Goal: Task Accomplishment & Management: Use online tool/utility

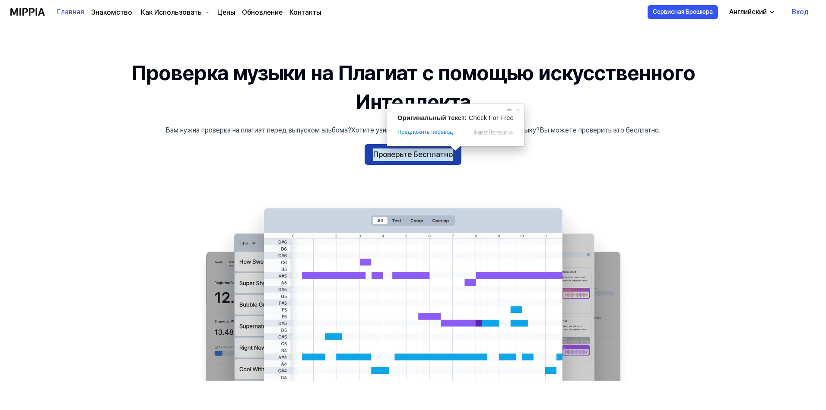
click at [429, 159] on ya-tr-span "Проверьте Бесплатно" at bounding box center [412, 155] width 79 height 13
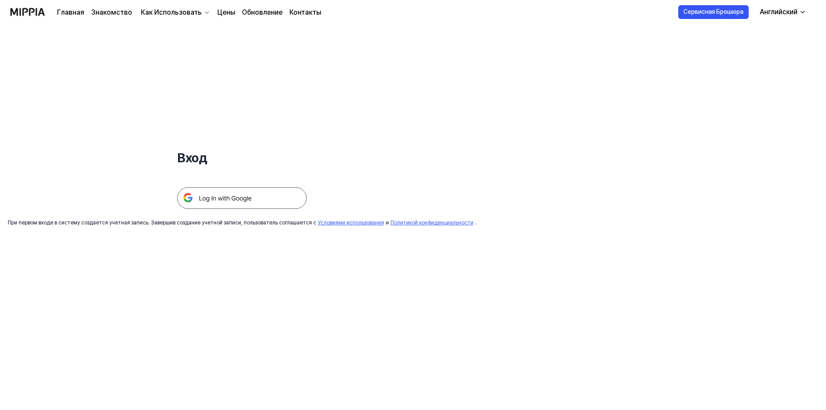
click at [260, 206] on img at bounding box center [242, 199] width 130 height 22
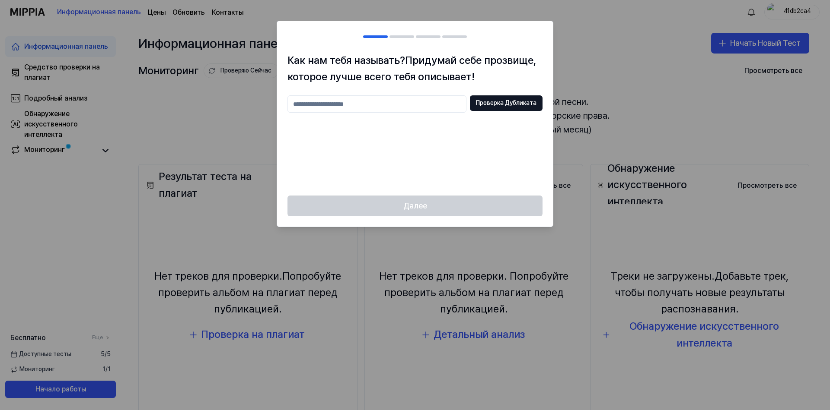
click at [407, 113] on input "text" at bounding box center [376, 103] width 179 height 17
click at [343, 100] on input "text" at bounding box center [376, 103] width 179 height 17
drag, startPoint x: 452, startPoint y: 222, endPoint x: 453, endPoint y: 214, distance: 8.2
click at [453, 223] on div "Далее" at bounding box center [415, 211] width 276 height 31
click at [364, 104] on input "*****" at bounding box center [376, 103] width 179 height 17
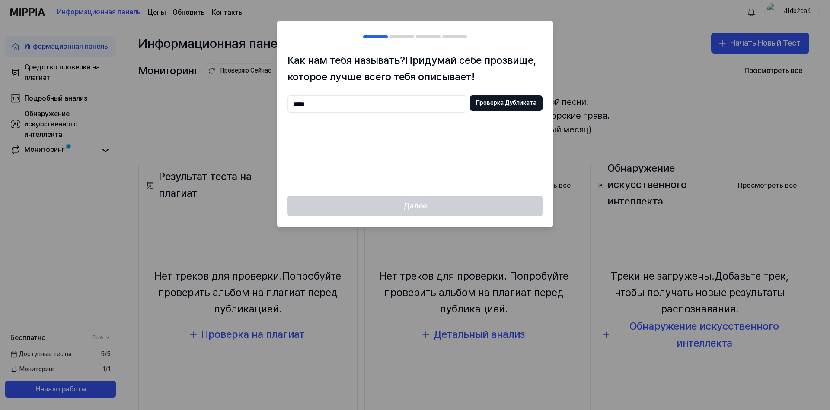
click at [344, 111] on input "*****" at bounding box center [376, 103] width 179 height 17
type input "*"
type input "********"
click at [360, 131] on div "******** Проверка Дубликата" at bounding box center [414, 140] width 255 height 90
click at [380, 67] on h1 "Как нам тебя называть? Придумай себе прозвище, которое лучше всего тебя описыва…" at bounding box center [414, 68] width 255 height 33
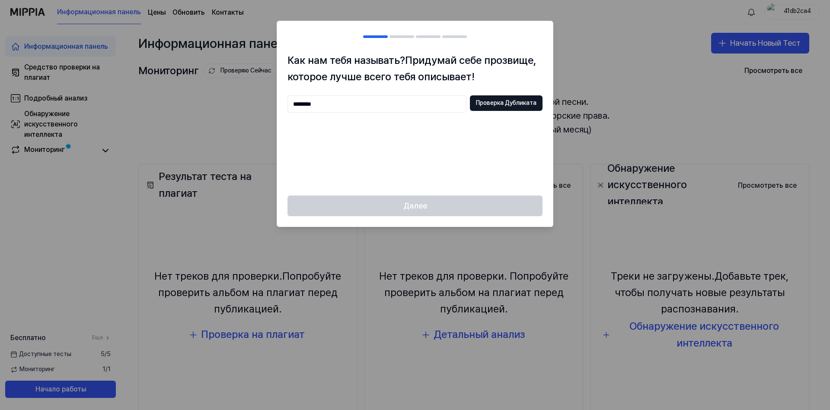
click at [433, 207] on div "Далее" at bounding box center [415, 211] width 276 height 31
click at [513, 103] on ya-tr-span "Проверка Дубликата" at bounding box center [506, 103] width 60 height 9
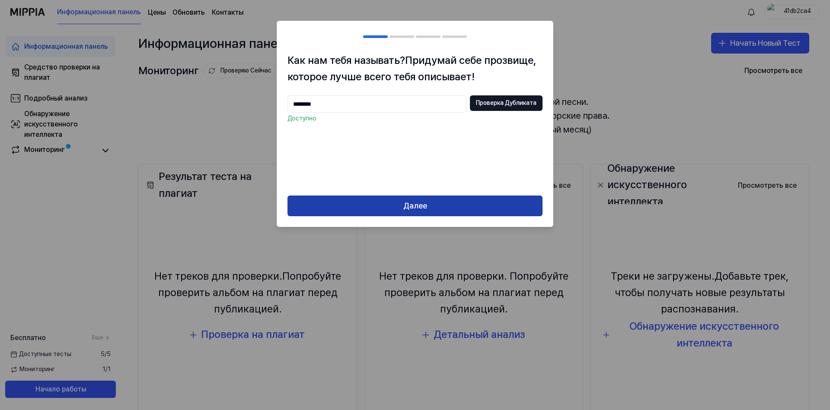
click at [444, 204] on button "Далее" at bounding box center [414, 206] width 255 height 21
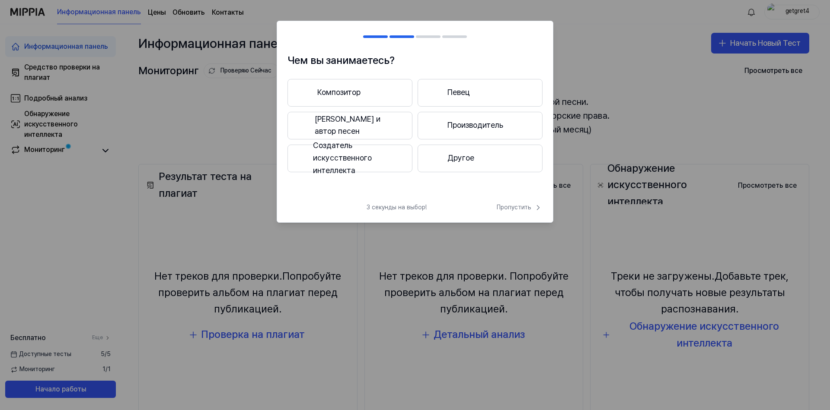
click at [362, 97] on button "Композитор" at bounding box center [349, 93] width 125 height 28
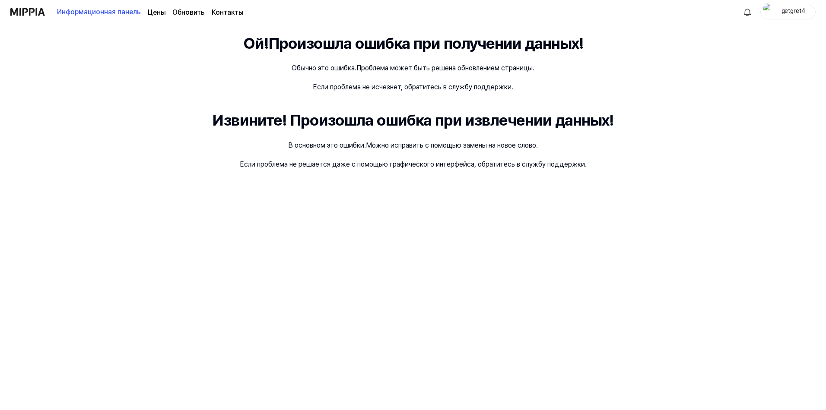
click at [469, 77] on div "Ой! Произошла ошибка при получении данных! Обычно это ошибка. Проблема может бы…" at bounding box center [413, 217] width 826 height 386
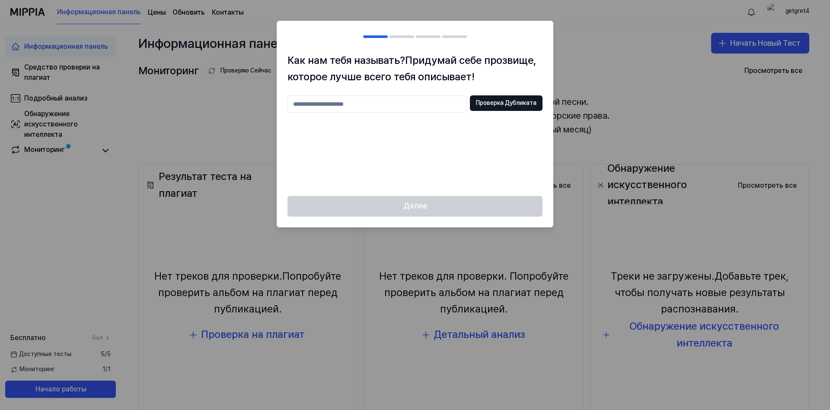
click at [424, 104] on input "text" at bounding box center [376, 103] width 179 height 17
type input "**"
click at [507, 102] on ya-tr-span "Проверка Дубликата" at bounding box center [506, 103] width 60 height 9
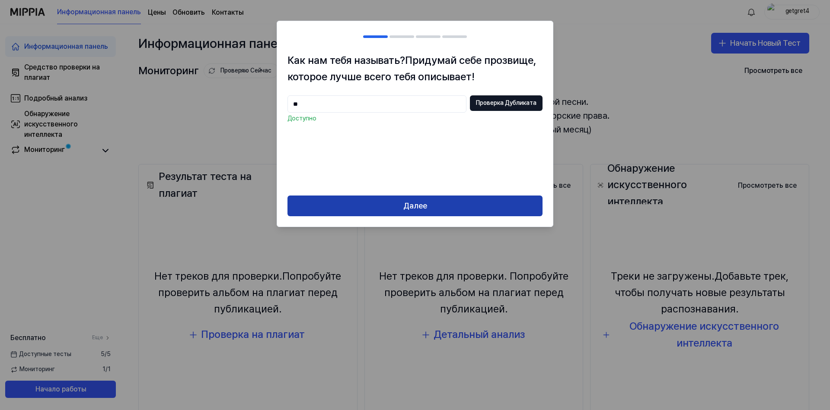
click at [456, 209] on button "Далее" at bounding box center [414, 206] width 255 height 21
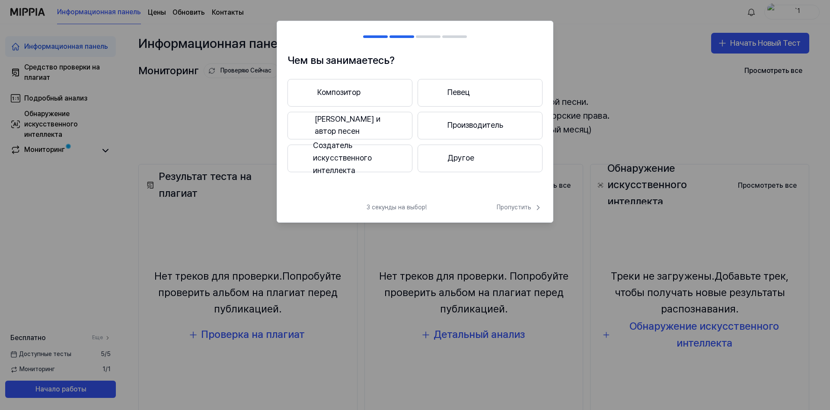
click at [368, 93] on button "Композитор" at bounding box center [349, 93] width 125 height 28
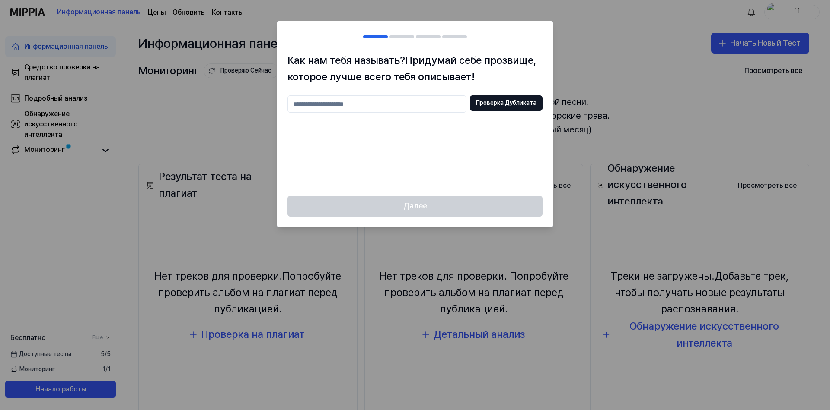
click at [423, 97] on input "text" at bounding box center [376, 103] width 179 height 17
click at [492, 116] on div "* Проверка Дубликата" at bounding box center [414, 140] width 255 height 90
click at [493, 107] on ya-tr-span "Проверка Дубликата" at bounding box center [506, 103] width 60 height 9
click at [421, 109] on input "*" at bounding box center [376, 103] width 179 height 17
click at [495, 99] on ya-tr-span "Проверка Дубликата" at bounding box center [506, 103] width 60 height 9
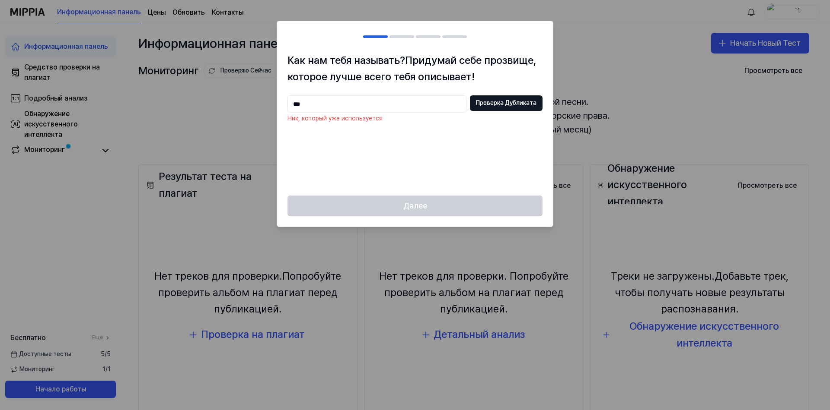
click at [404, 97] on input "***" at bounding box center [376, 103] width 179 height 17
type input "****"
drag, startPoint x: 473, startPoint y: 103, endPoint x: 483, endPoint y: 103, distance: 10.4
click at [481, 103] on button "Проверка Дубликата" at bounding box center [506, 103] width 73 height 16
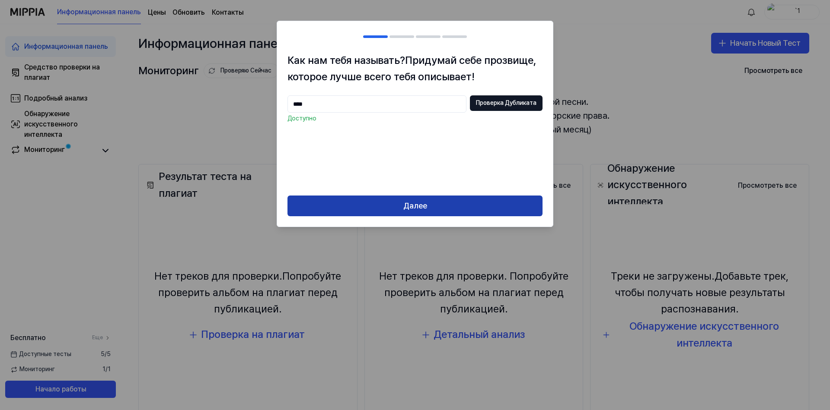
click at [438, 201] on button "Далее" at bounding box center [414, 206] width 255 height 21
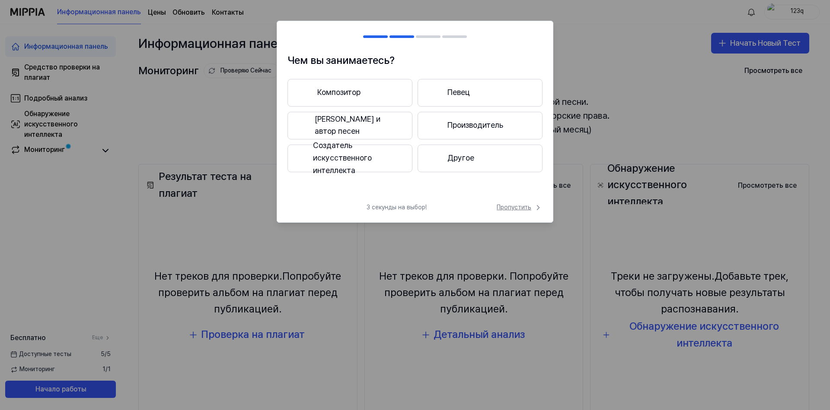
click at [516, 207] on ya-tr-span "Пропустить" at bounding box center [513, 207] width 35 height 9
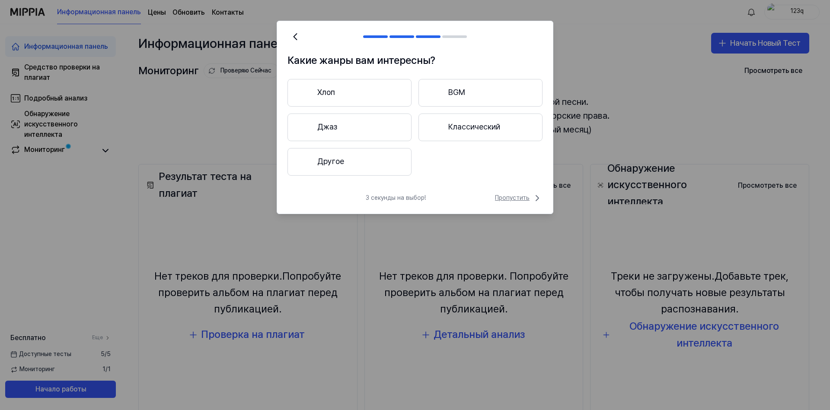
click at [525, 201] on ya-tr-span "Пропустить" at bounding box center [512, 198] width 35 height 9
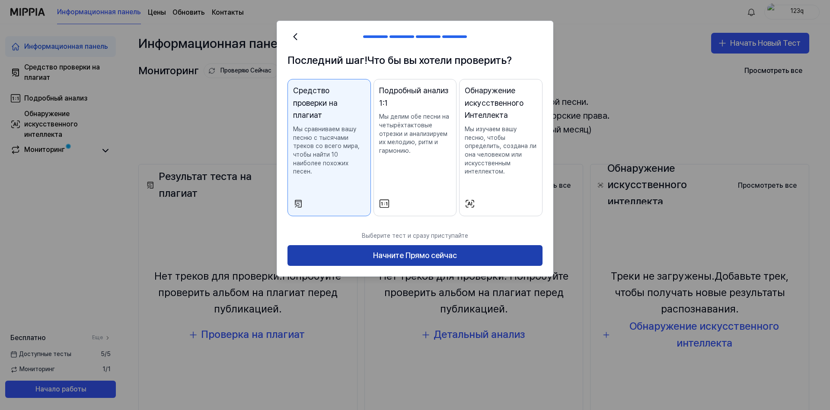
click at [460, 257] on button "Начните Прямо сейчас" at bounding box center [414, 255] width 255 height 21
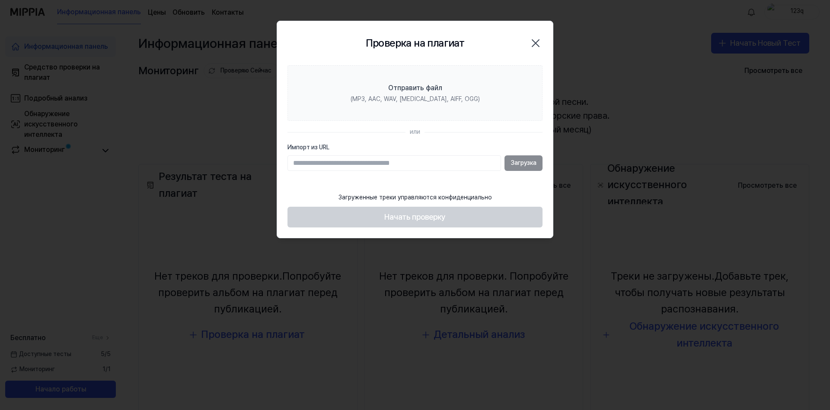
click at [464, 44] on ya-tr-span "Проверка на плагиат" at bounding box center [415, 43] width 99 height 13
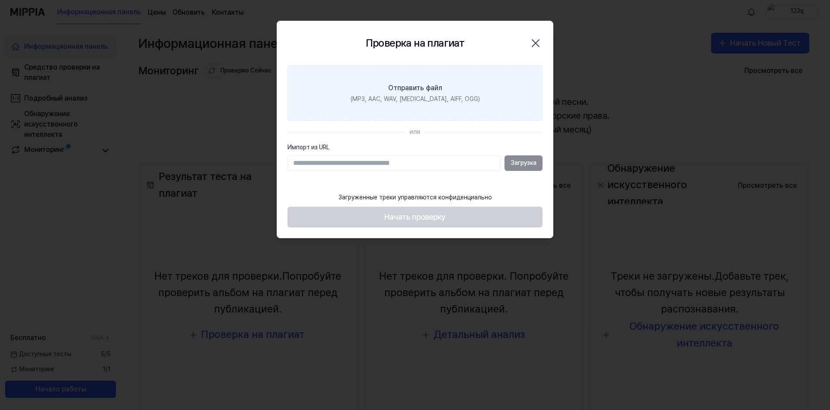
click at [417, 101] on ya-tr-span "(MP3, AAC, WAV, FLAC, AIFF, OGG)" at bounding box center [414, 98] width 129 height 7
click at [0, 0] on input "Отправить файл (MP3, AAC, WAV, FLAC, AIFF, OGG)" at bounding box center [0, 0] width 0 height 0
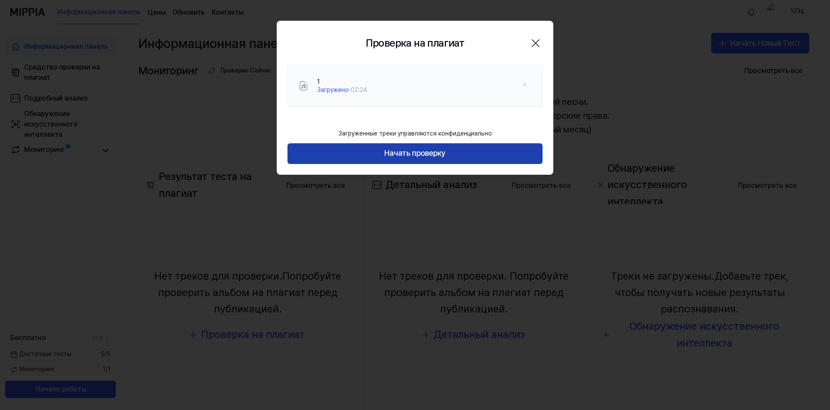
click at [445, 161] on button "Начать проверку" at bounding box center [414, 153] width 255 height 21
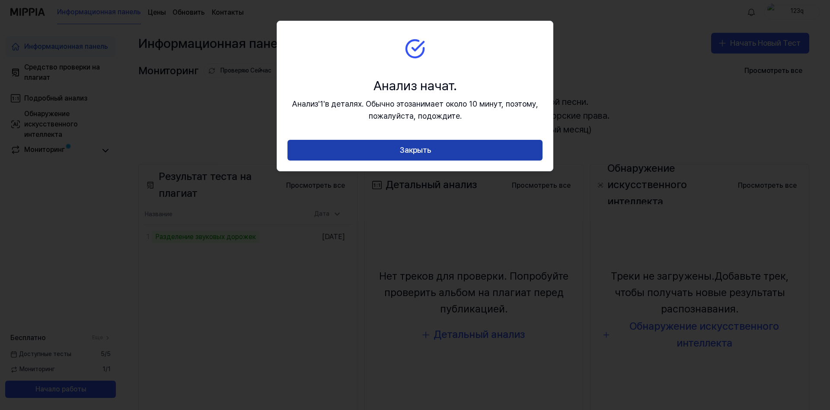
click at [488, 153] on button "Закрыть" at bounding box center [414, 150] width 255 height 21
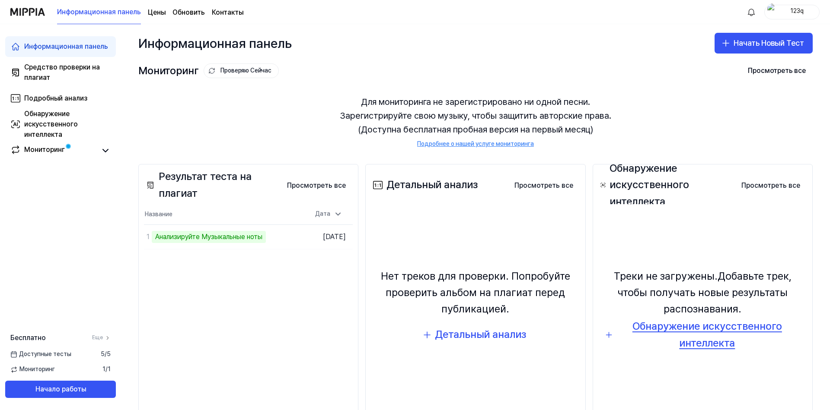
click at [700, 338] on ya-tr-span "Обнаружение искусственного интеллекта" at bounding box center [706, 334] width 149 height 29
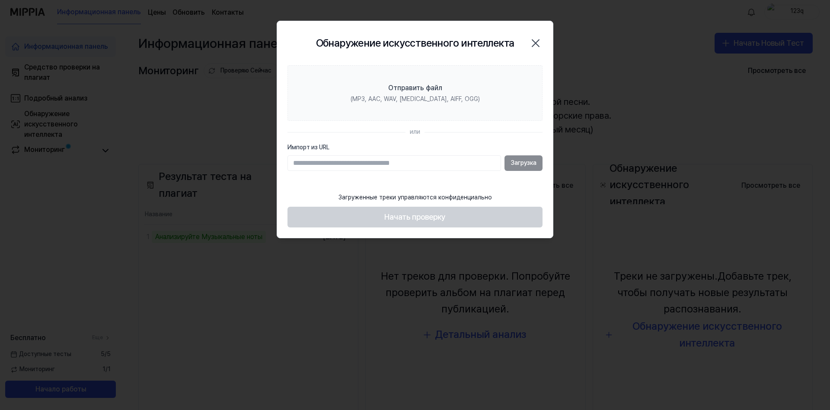
click at [342, 55] on div "Обнаружение искусственного интеллекта Закрыть" at bounding box center [415, 43] width 276 height 44
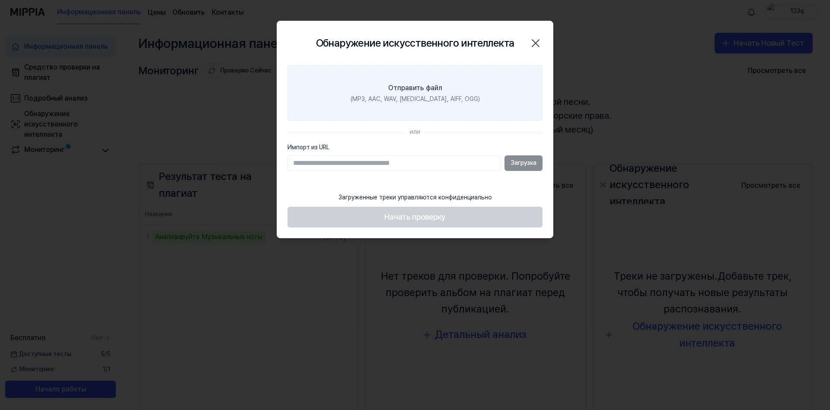
click at [318, 97] on label "Отправить файл (MP3, AAC, WAV, FLAC, AIFF, OGG)" at bounding box center [414, 93] width 255 height 56
click at [0, 0] on input "Отправить файл (MP3, AAC, WAV, FLAC, AIFF, OGG)" at bounding box center [0, 0] width 0 height 0
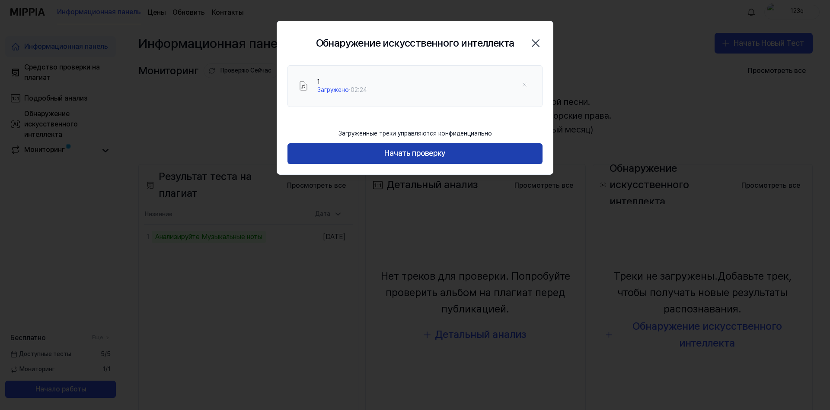
click at [464, 159] on button "Начать проверку" at bounding box center [414, 153] width 255 height 21
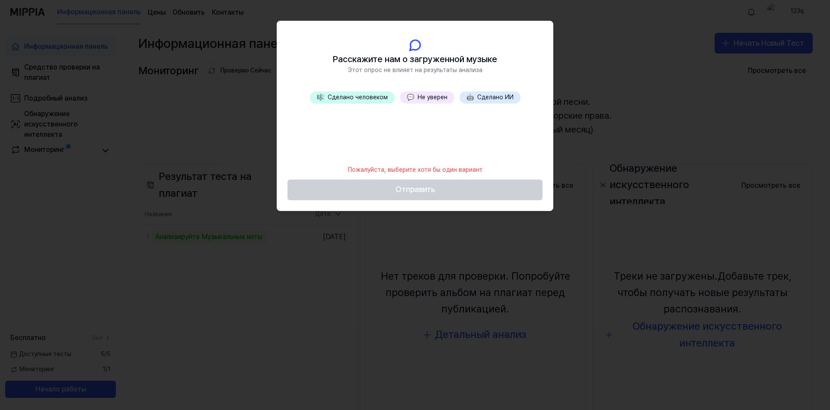
click at [439, 101] on ya-tr-span "Не уверен" at bounding box center [432, 97] width 30 height 7
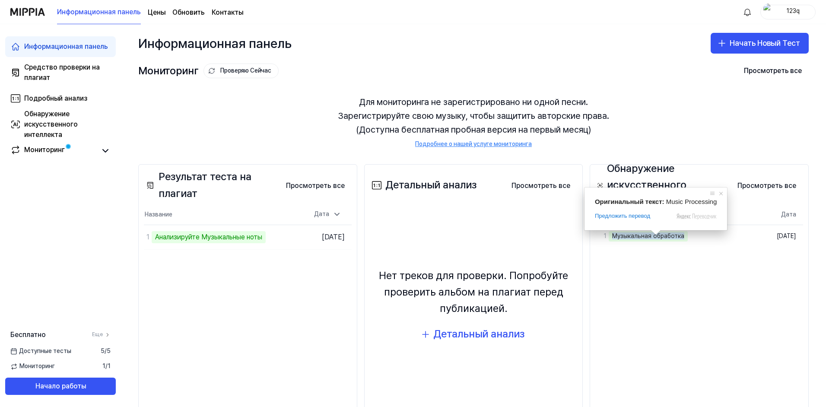
click at [638, 270] on div "Обнаружение искусственного интеллекта Просмотреть все Detect AI Самые новые Дат…" at bounding box center [699, 291] width 219 height 254
click at [630, 290] on div "Обнаружение искусственного интеллекта Просмотреть все Detect AI Самые новые Дат…" at bounding box center [699, 291] width 219 height 254
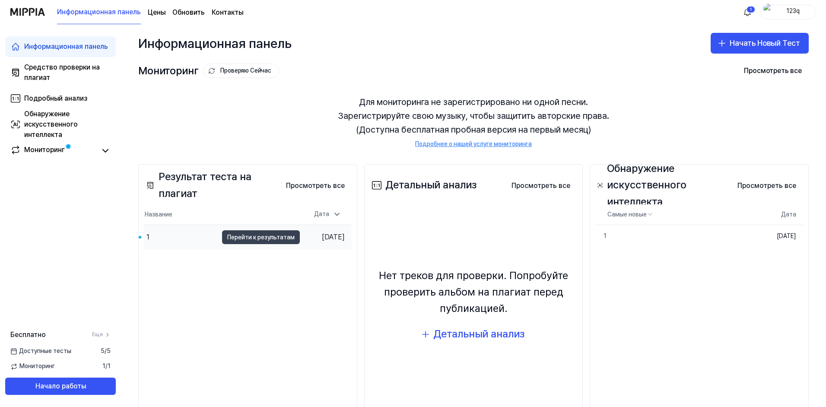
click at [243, 237] on ya-tr-span "Перейти к результатам" at bounding box center [260, 237] width 67 height 10
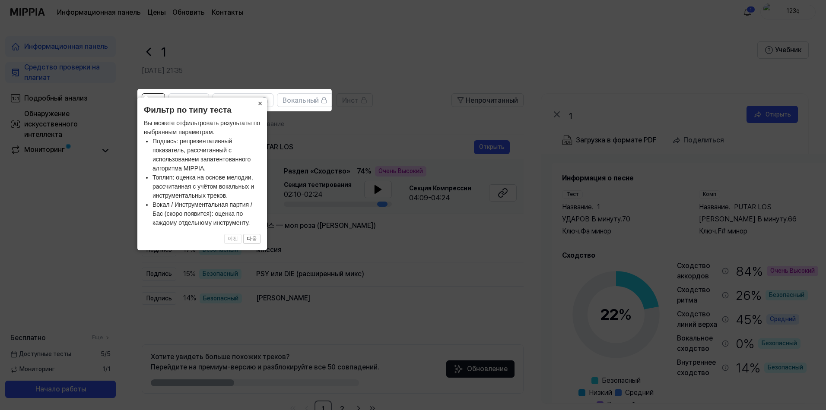
click at [259, 99] on ya-tr-span "×" at bounding box center [260, 103] width 5 height 9
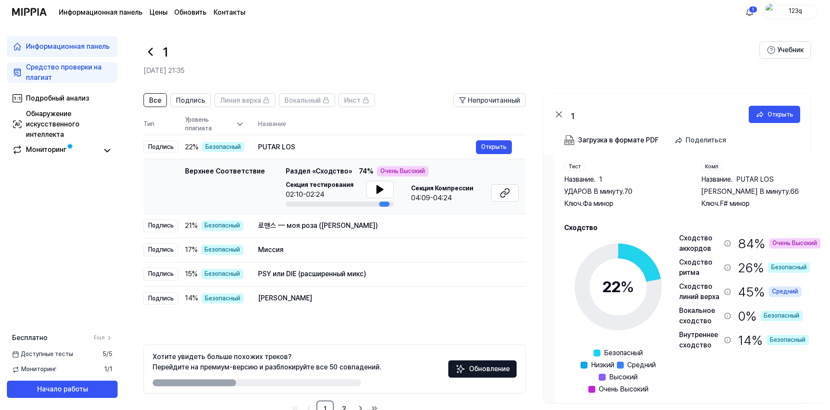
scroll to position [38, 0]
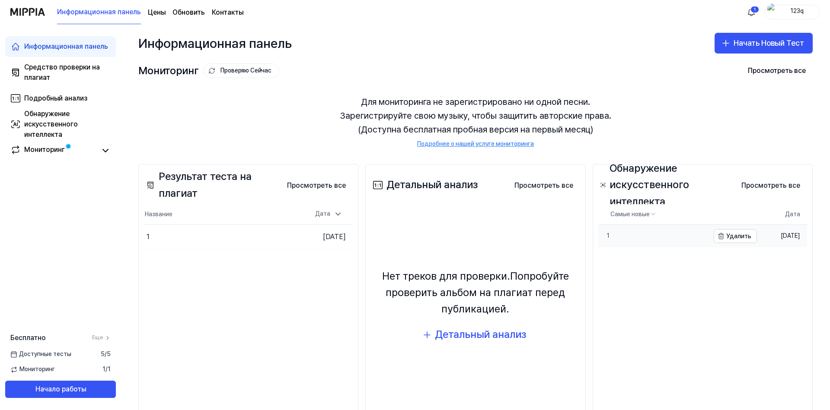
click at [645, 242] on link "1" at bounding box center [653, 236] width 111 height 22
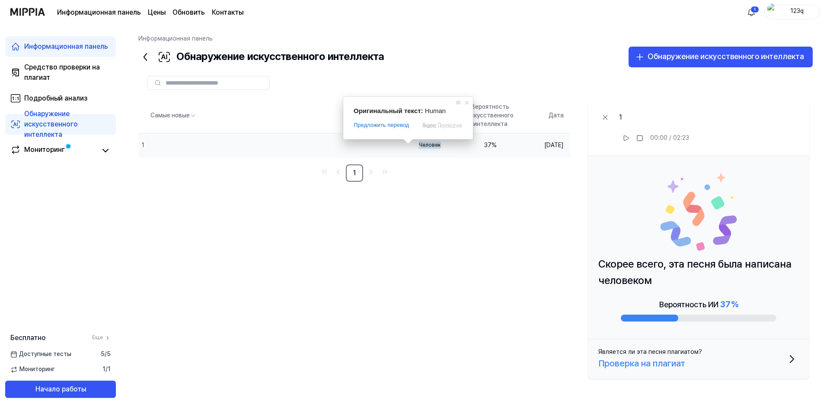
click at [479, 213] on div "Самые новые Обнаружение с помощью искусственного Интеллекта Вероятность искусст…" at bounding box center [475, 241] width 674 height 284
